Goal: Find specific page/section: Find specific page/section

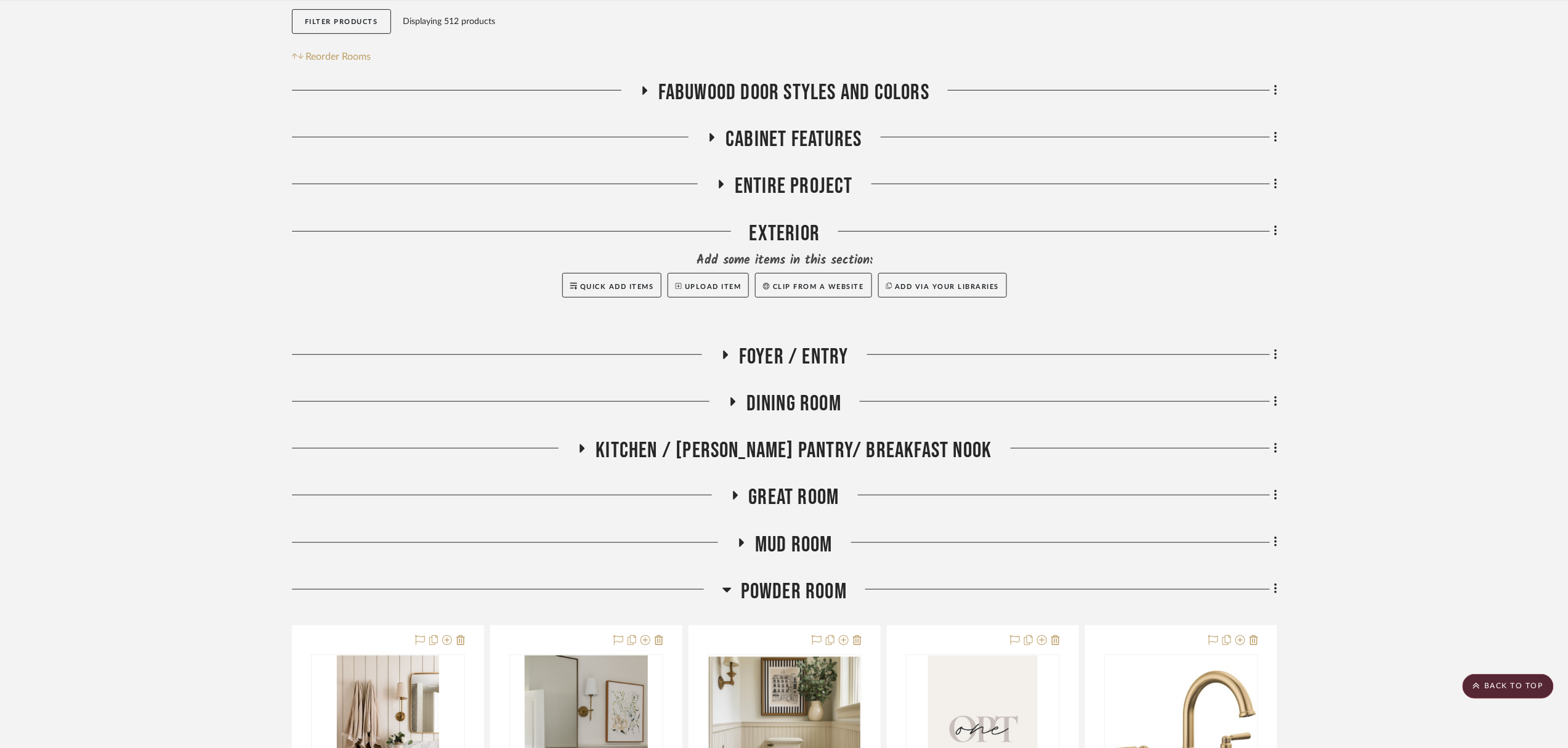
scroll to position [522, 0]
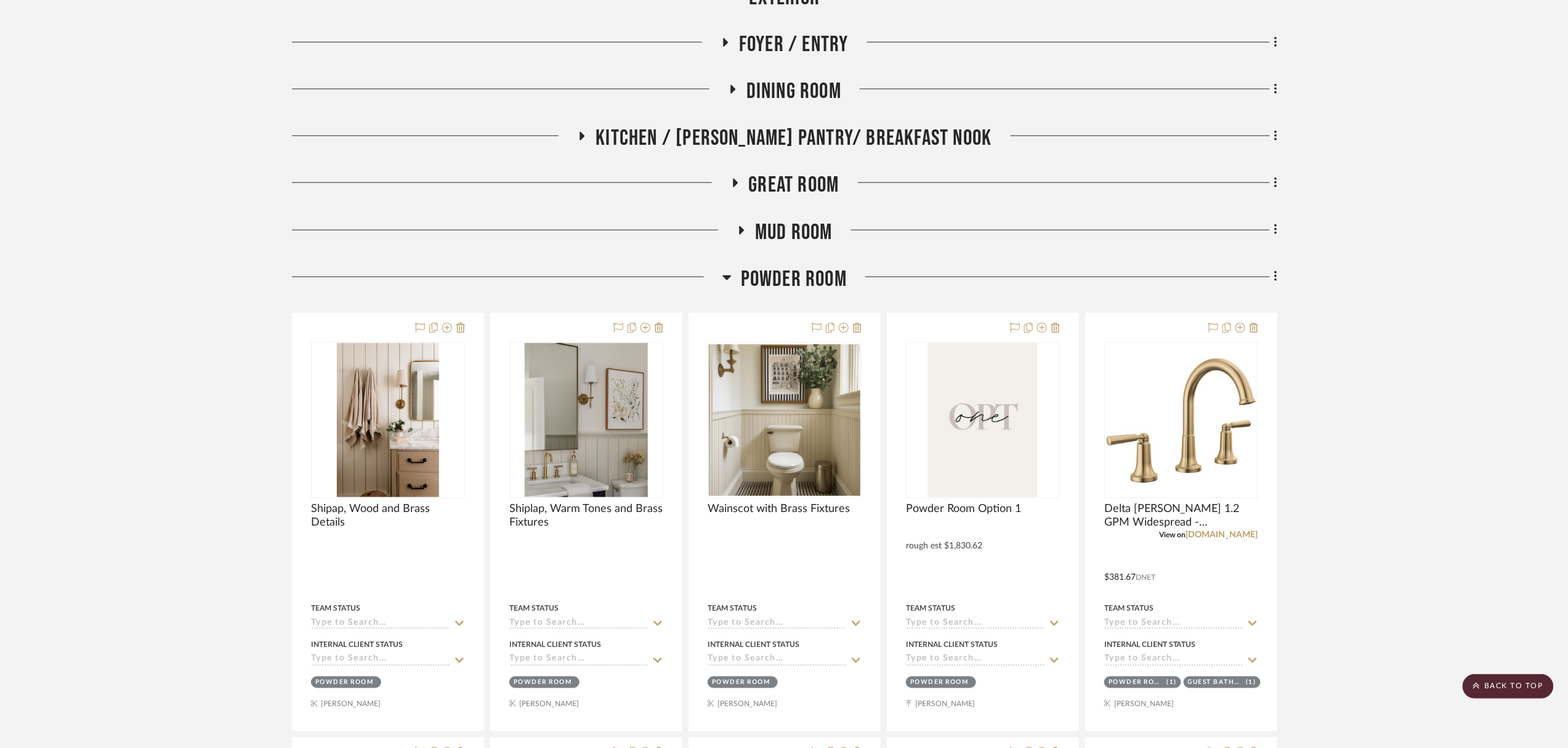
click at [783, 274] on span "Powder Room" at bounding box center [794, 280] width 106 height 27
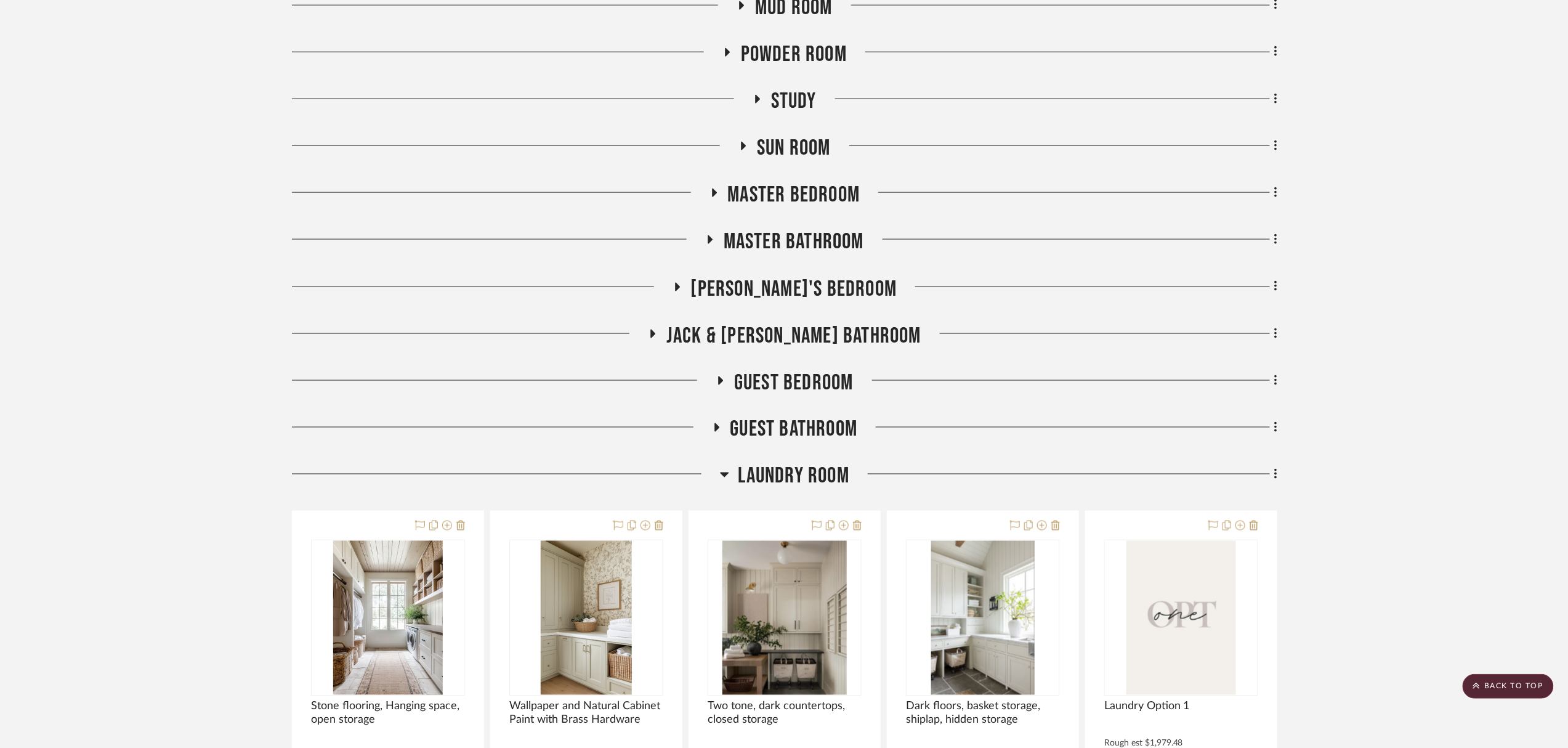
scroll to position [768, 0]
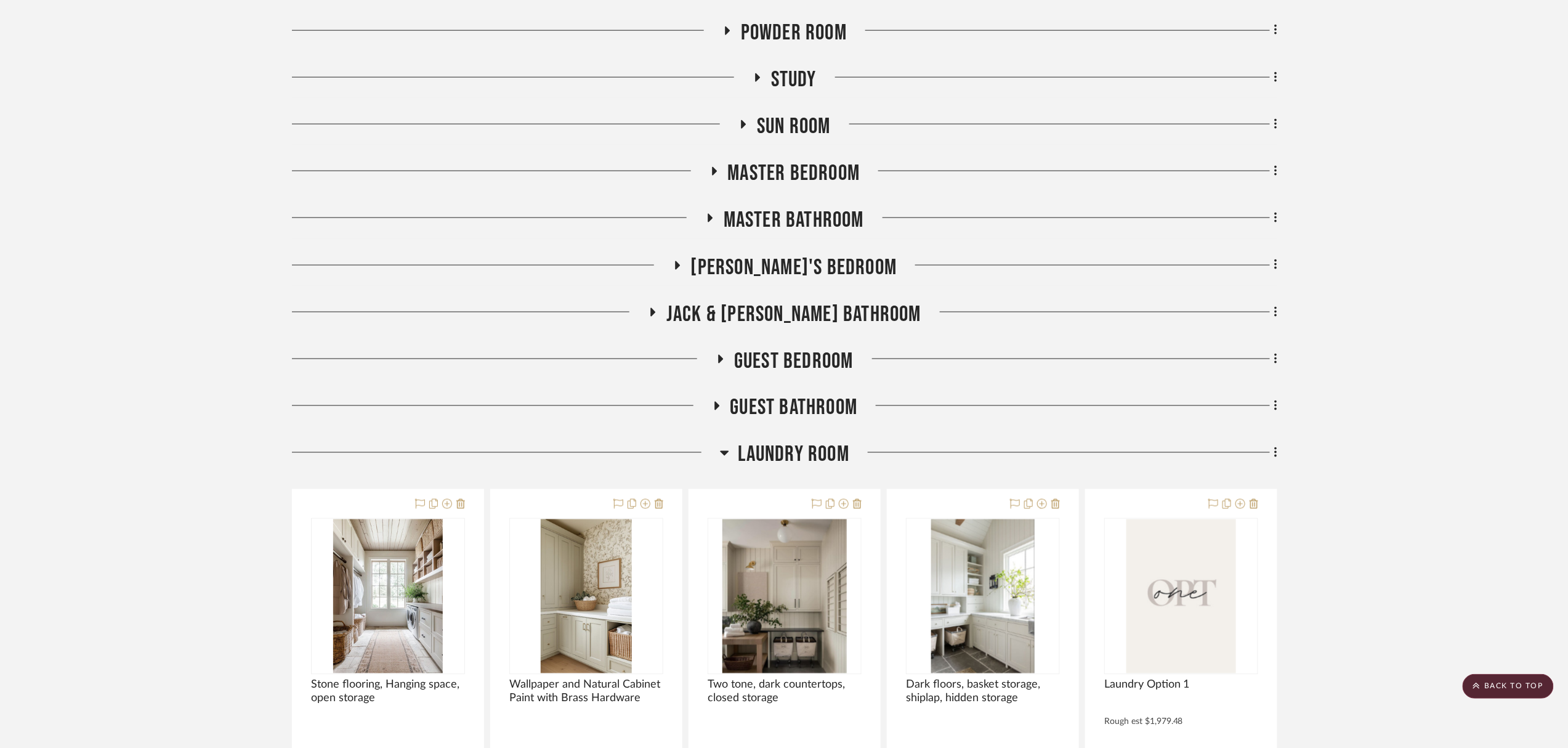
click at [787, 222] on span "Master Bathroom" at bounding box center [794, 220] width 141 height 27
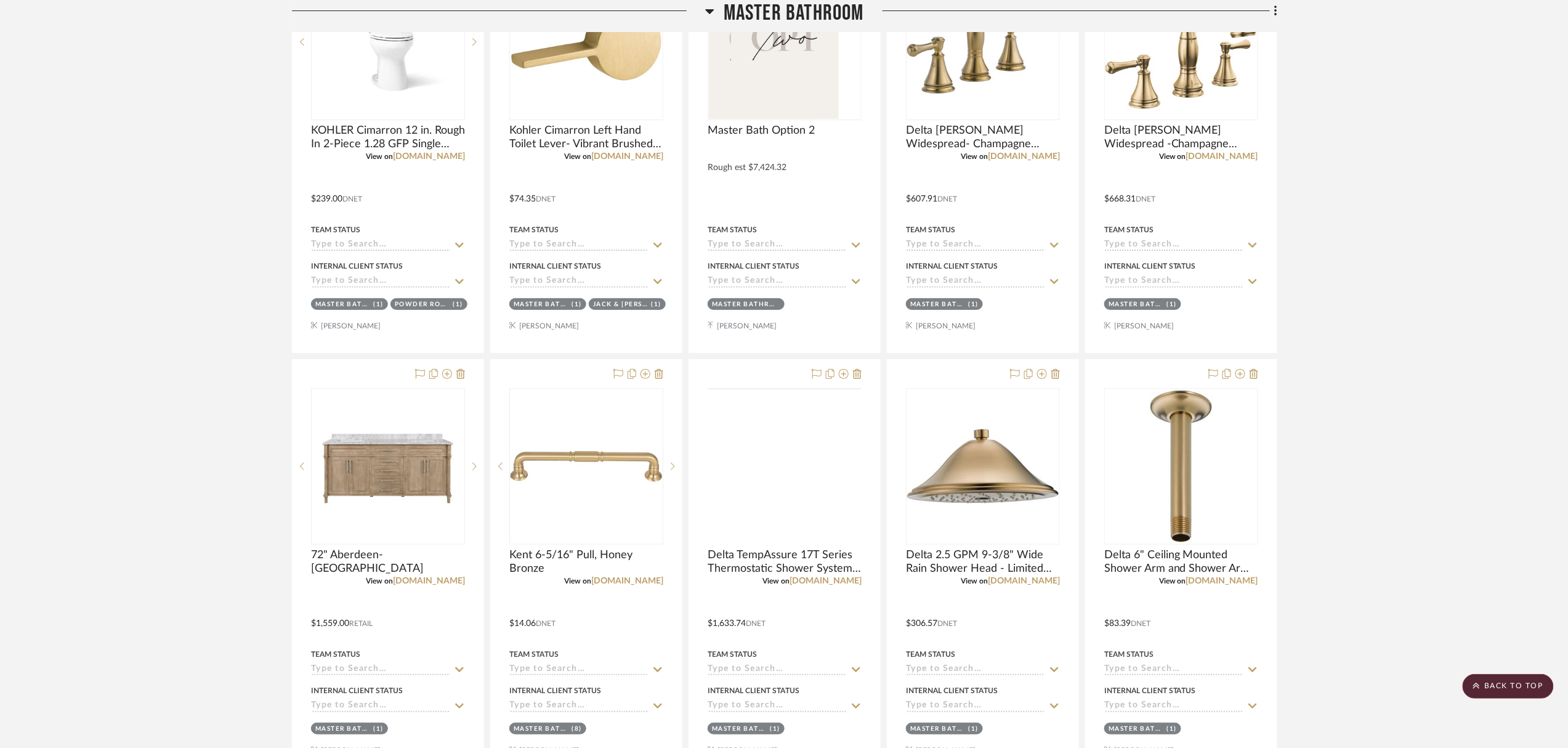
scroll to position [2411, 0]
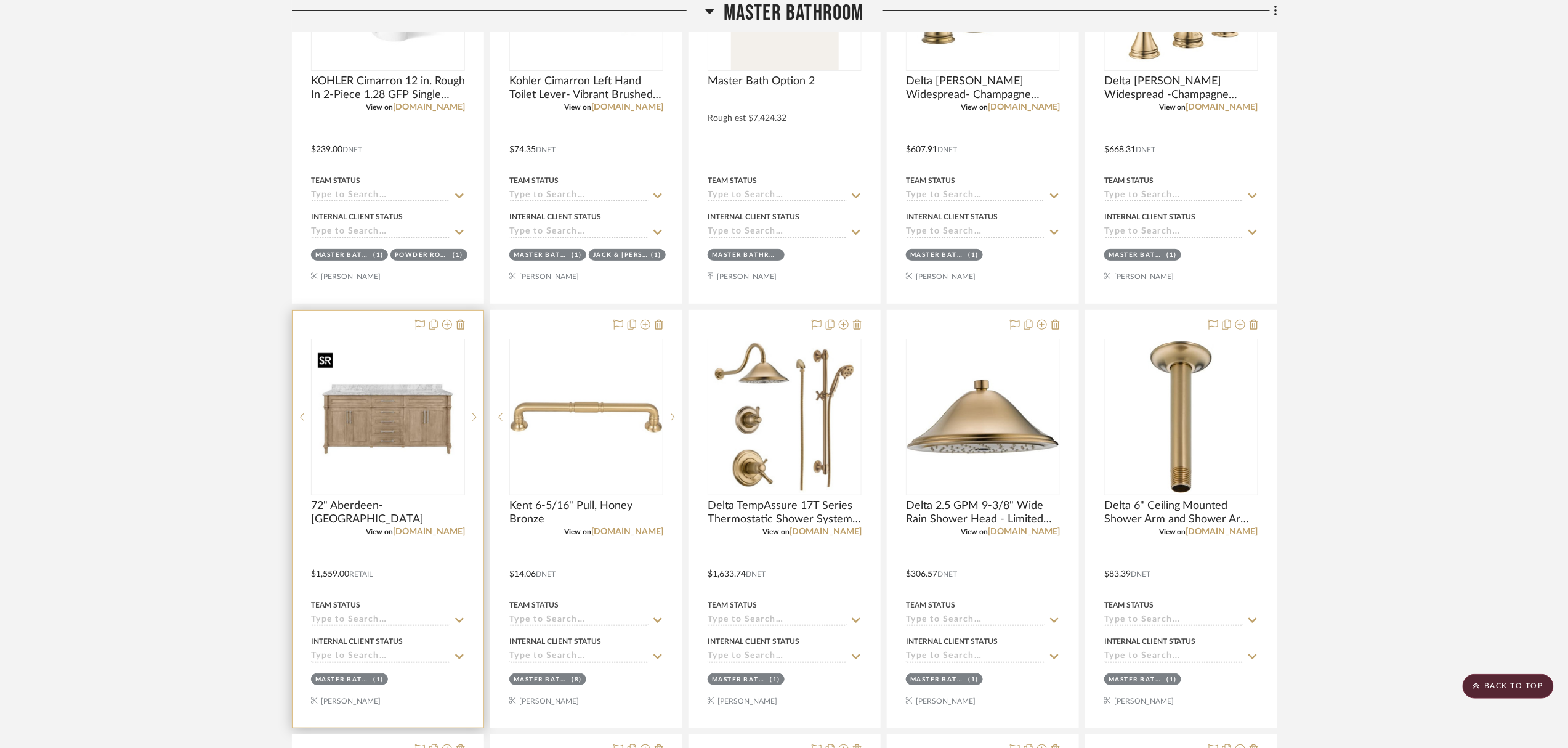
click at [400, 457] on img "0" at bounding box center [388, 417] width 151 height 151
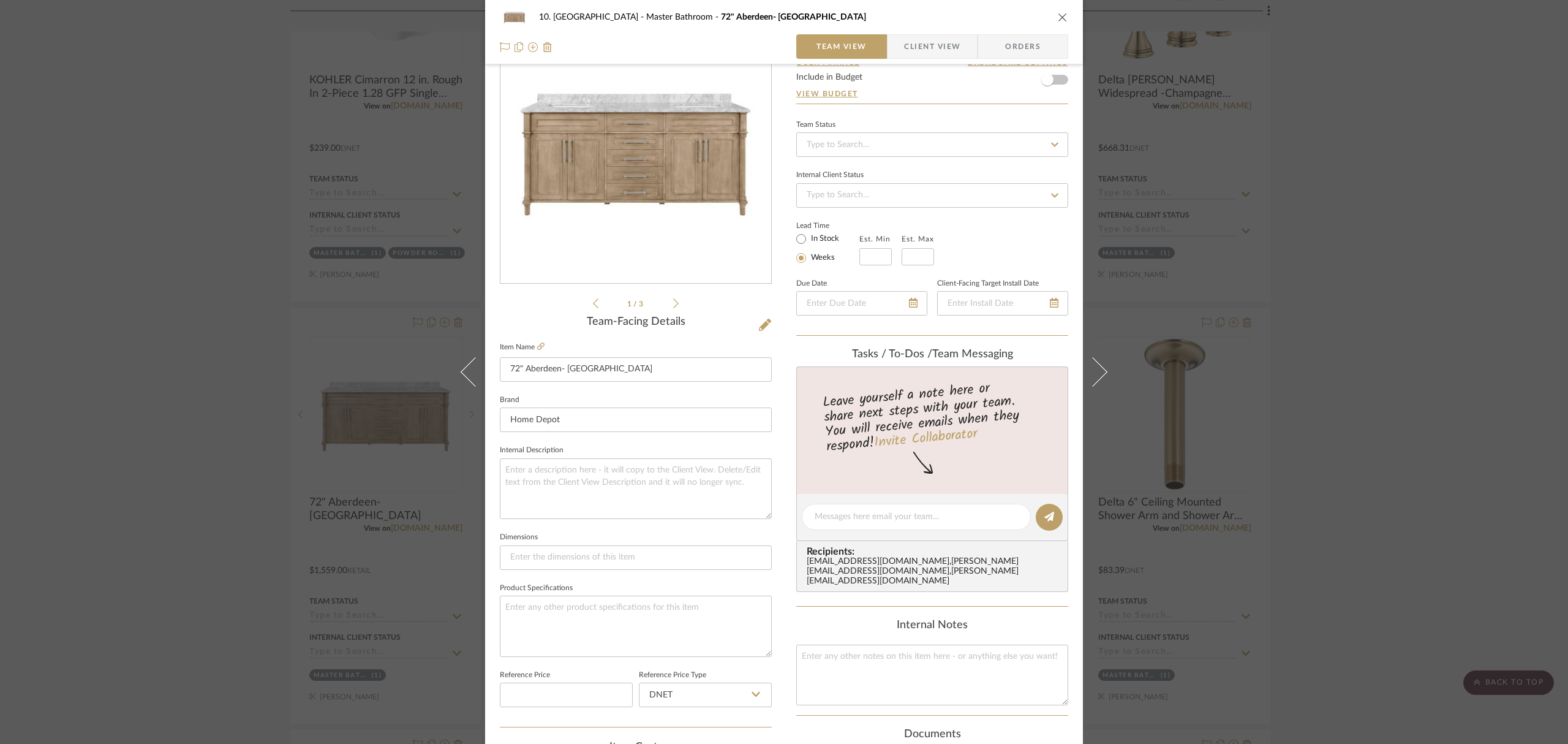
scroll to position [82, 0]
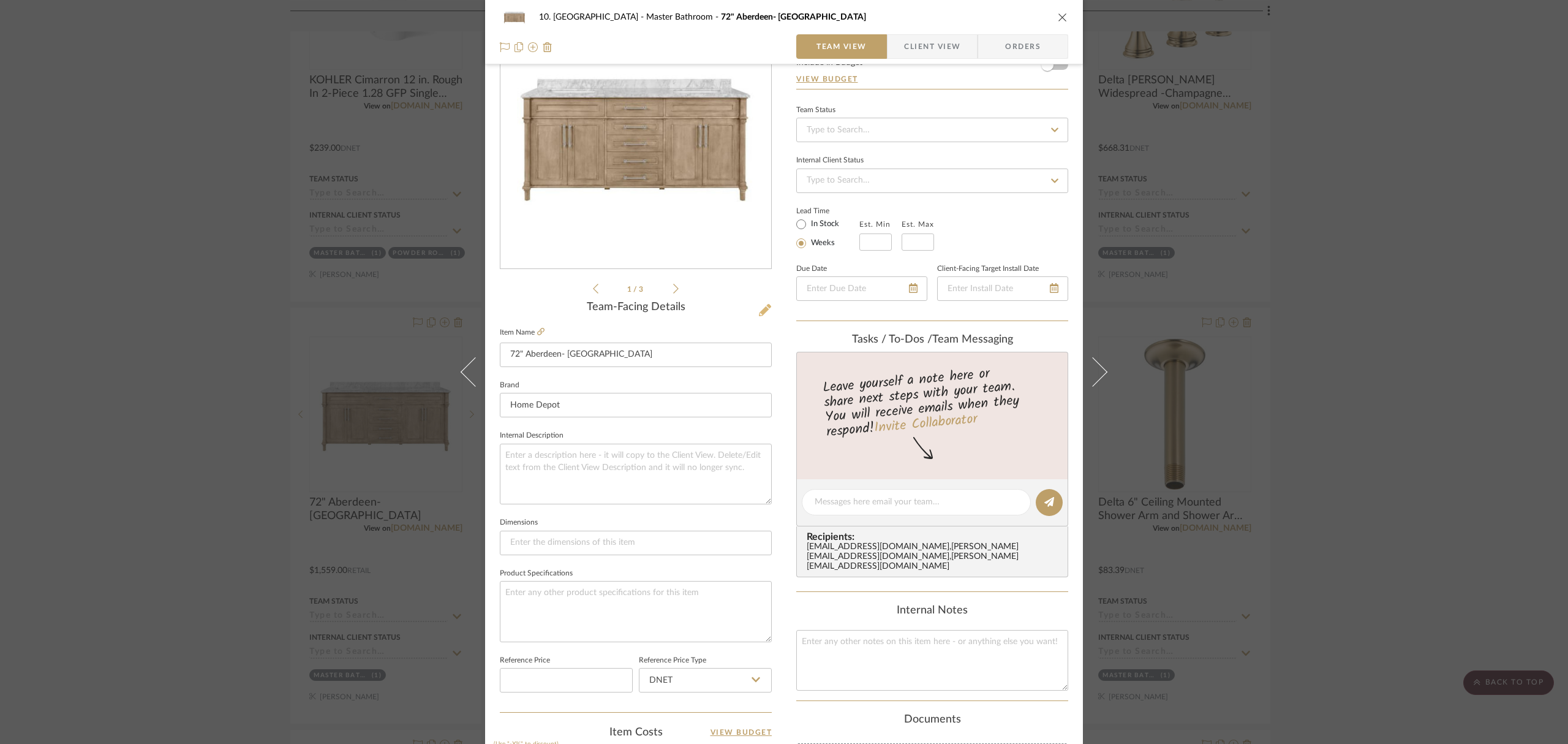
click at [762, 312] on icon at bounding box center [765, 310] width 12 height 12
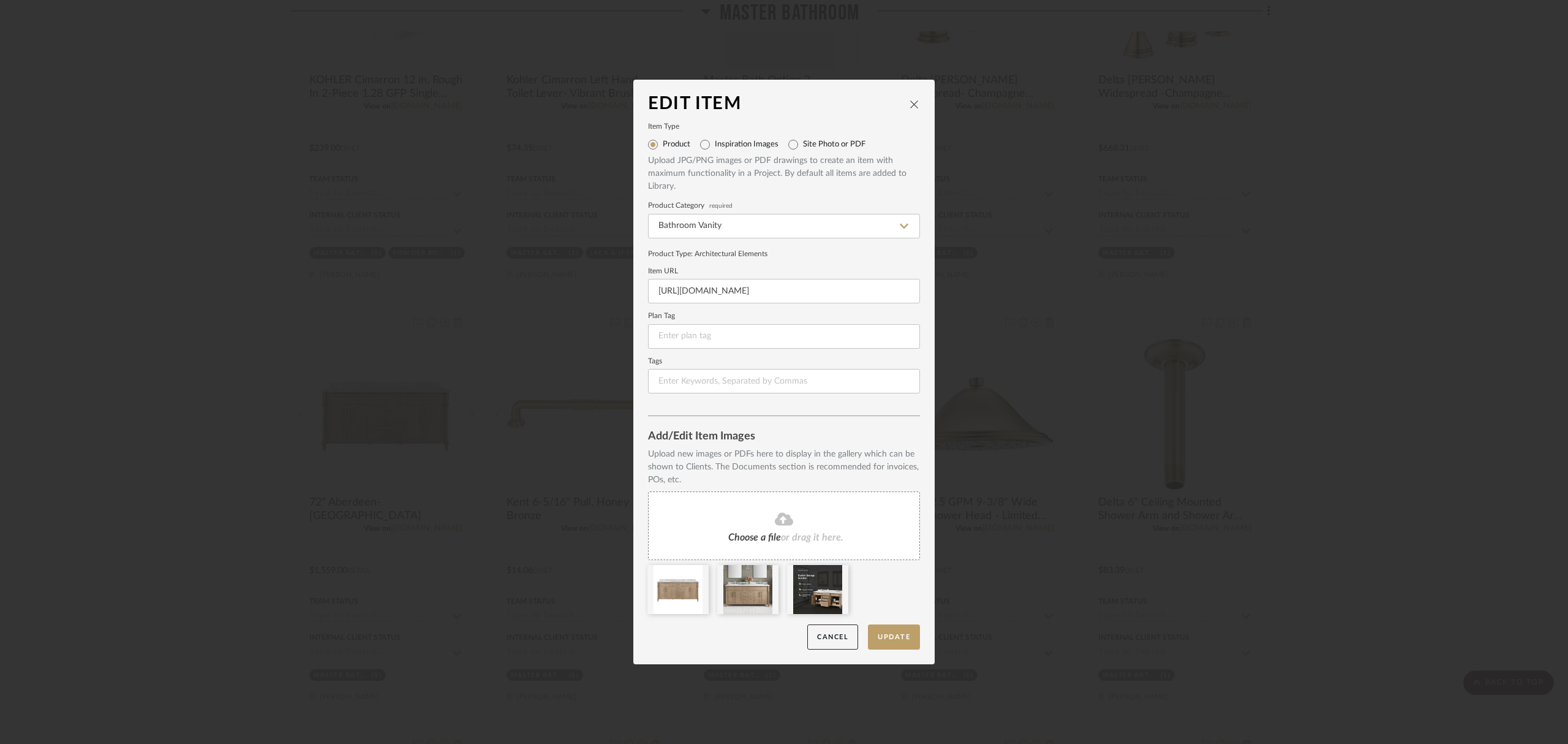
click at [1406, 322] on div "Edit Item Item Type Product Inspiration Images Site Photo or PDF Upload JPG/PNG…" at bounding box center [784, 372] width 1568 height 744
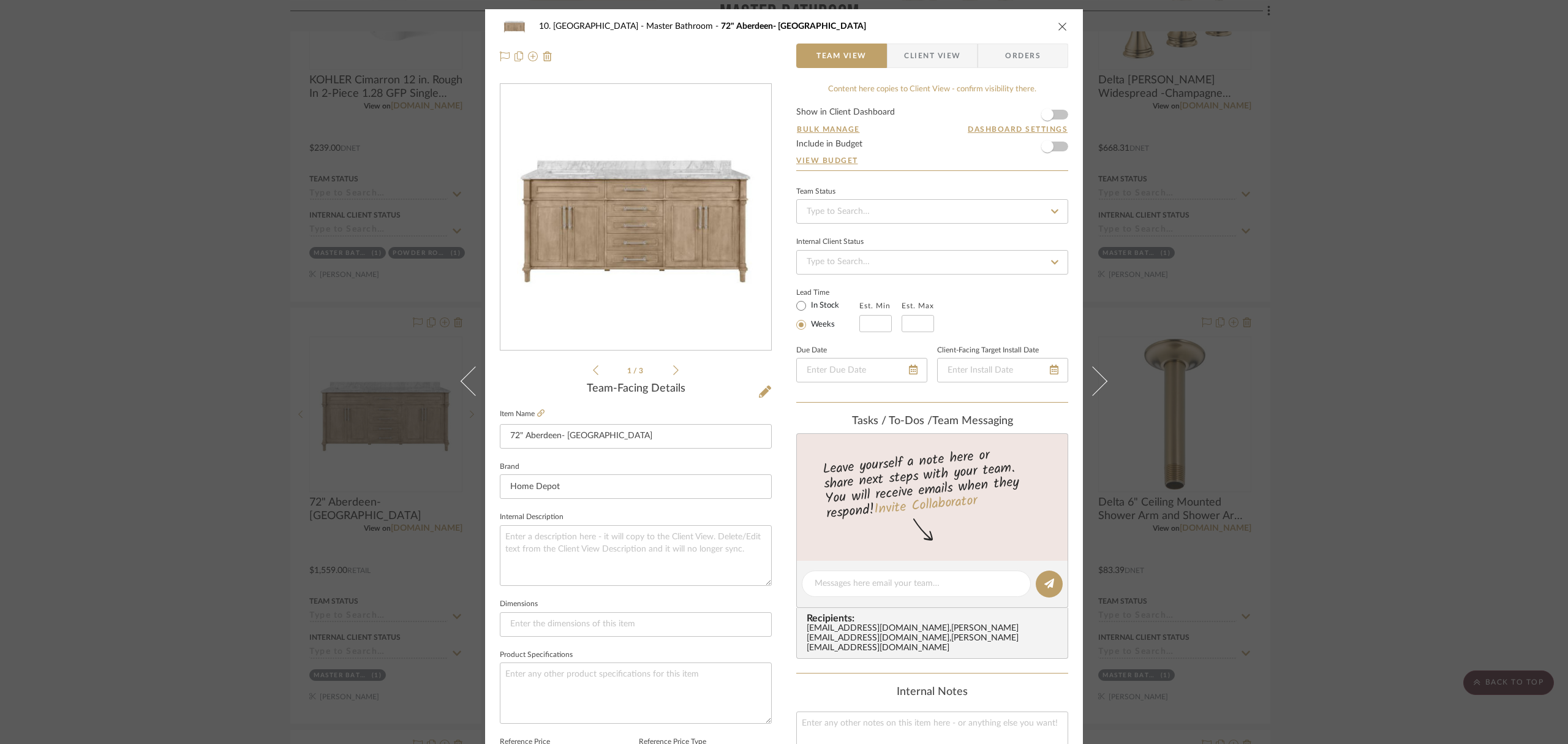
click at [1403, 350] on div "10. Vignola Master Bathroom 72" Aberdeen- Antique Oak Team View Client View Ord…" at bounding box center [784, 372] width 1568 height 744
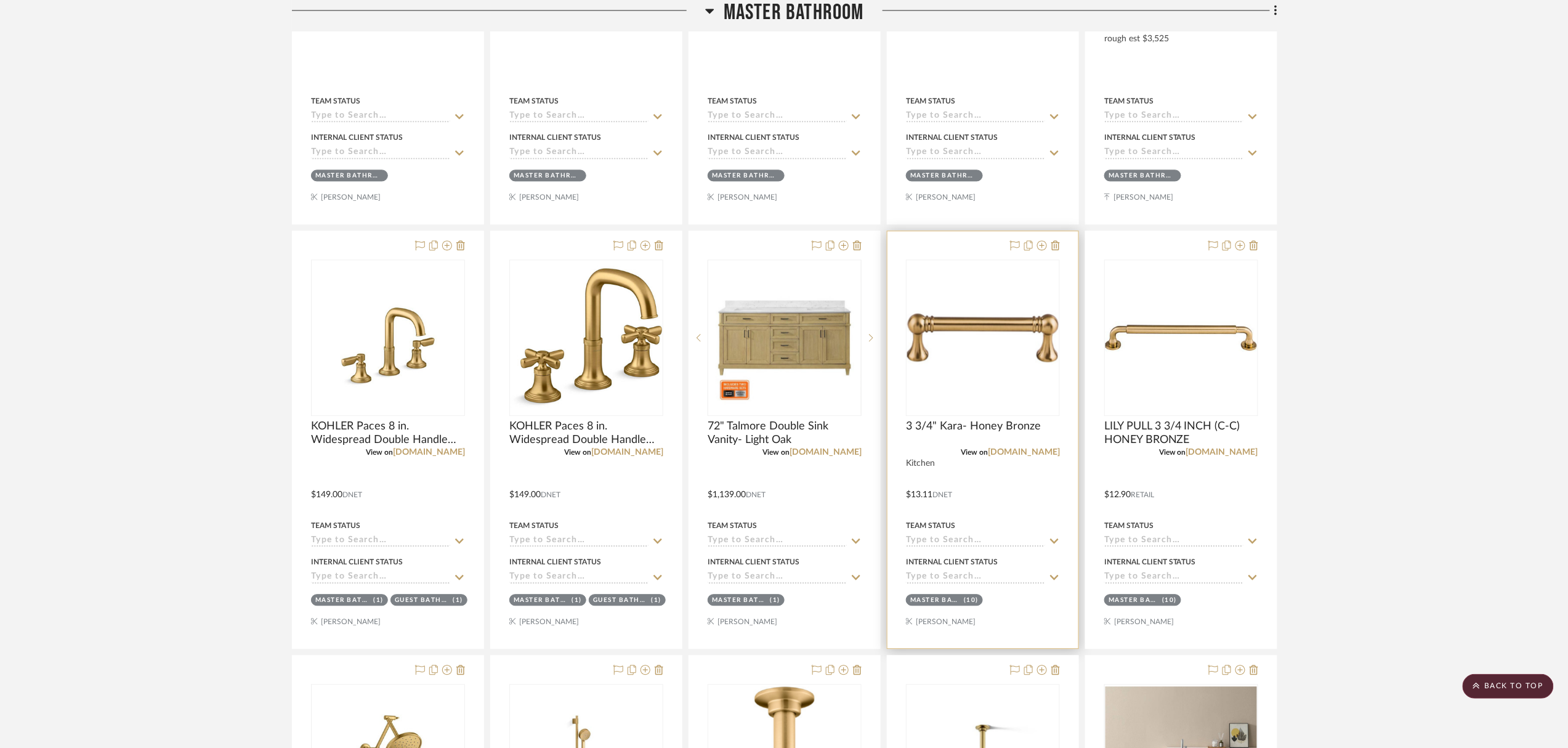
scroll to position [1344, 0]
